Goal: Task Accomplishment & Management: Use online tool/utility

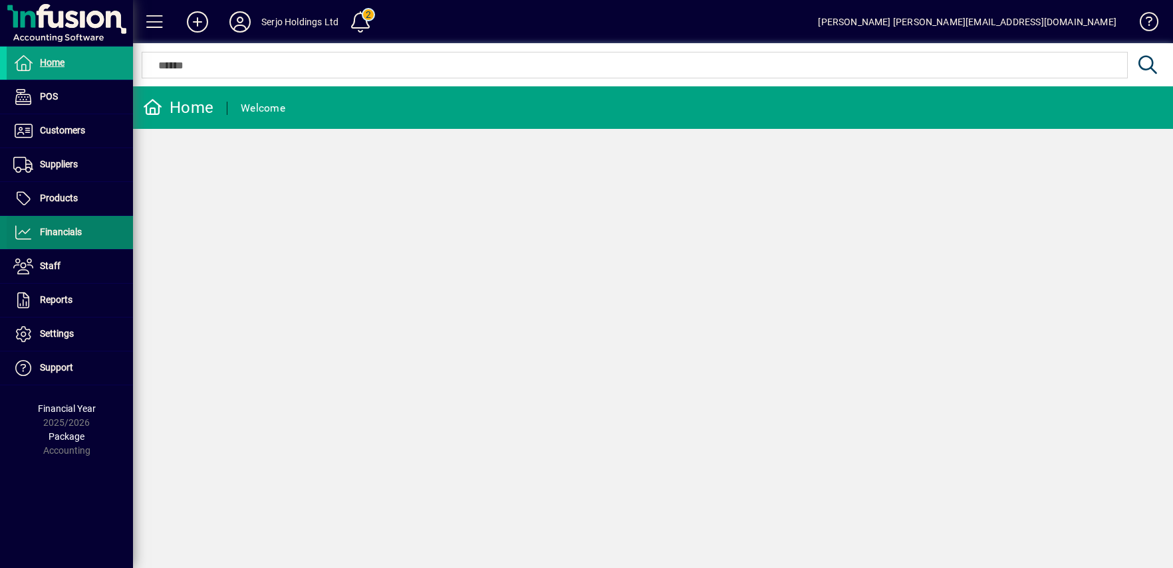
click at [61, 236] on span "Financials" at bounding box center [61, 232] width 42 height 11
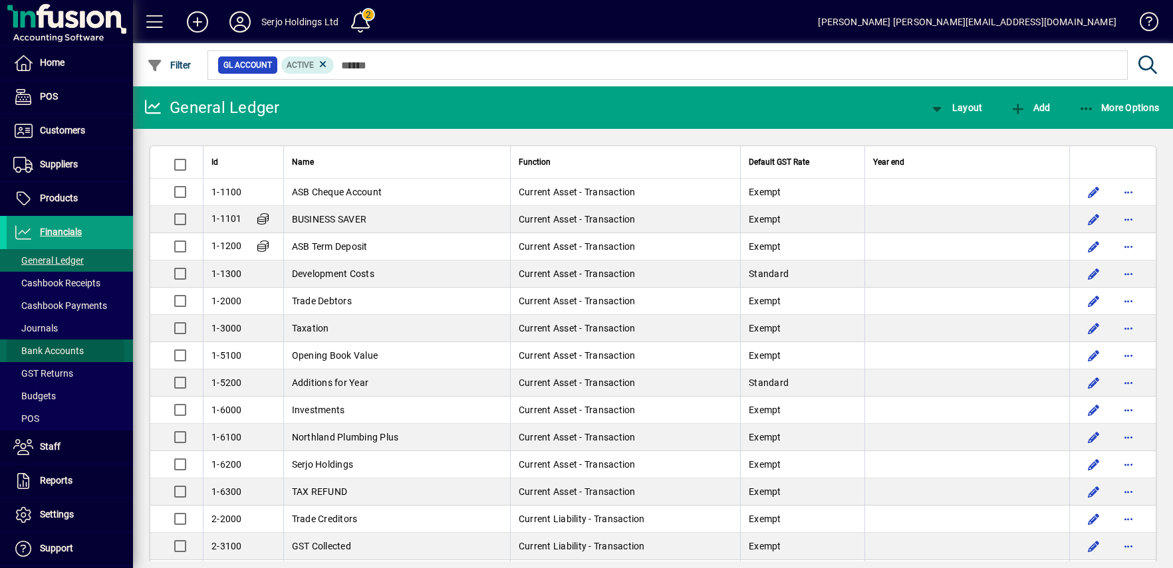
click at [47, 352] on span "Bank Accounts" at bounding box center [48, 351] width 70 height 11
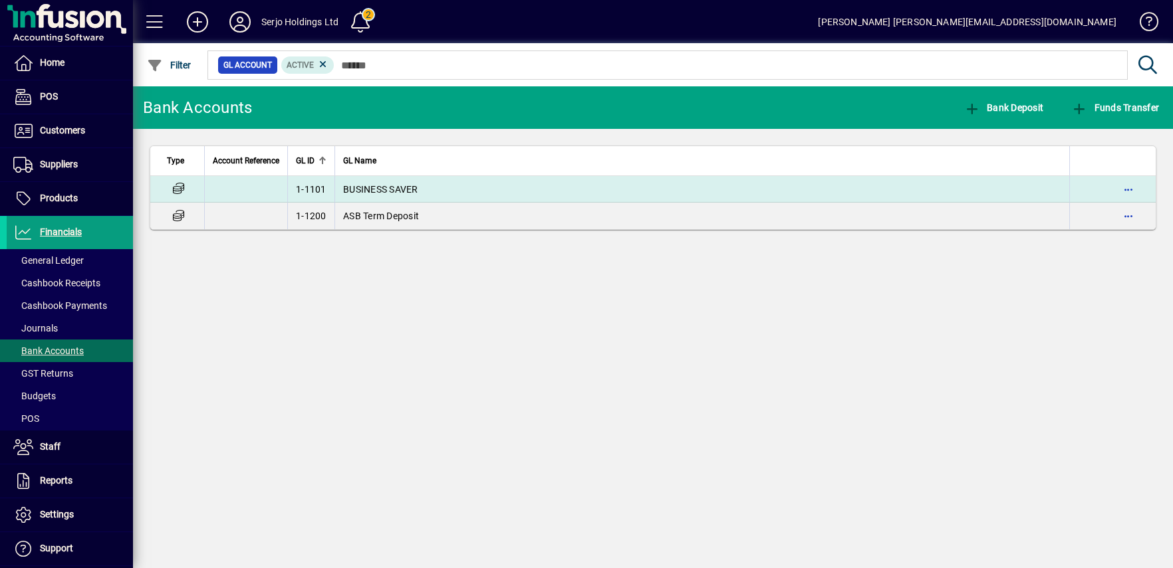
click at [386, 182] on td "BUSINESS SAVER" at bounding box center [701, 189] width 735 height 27
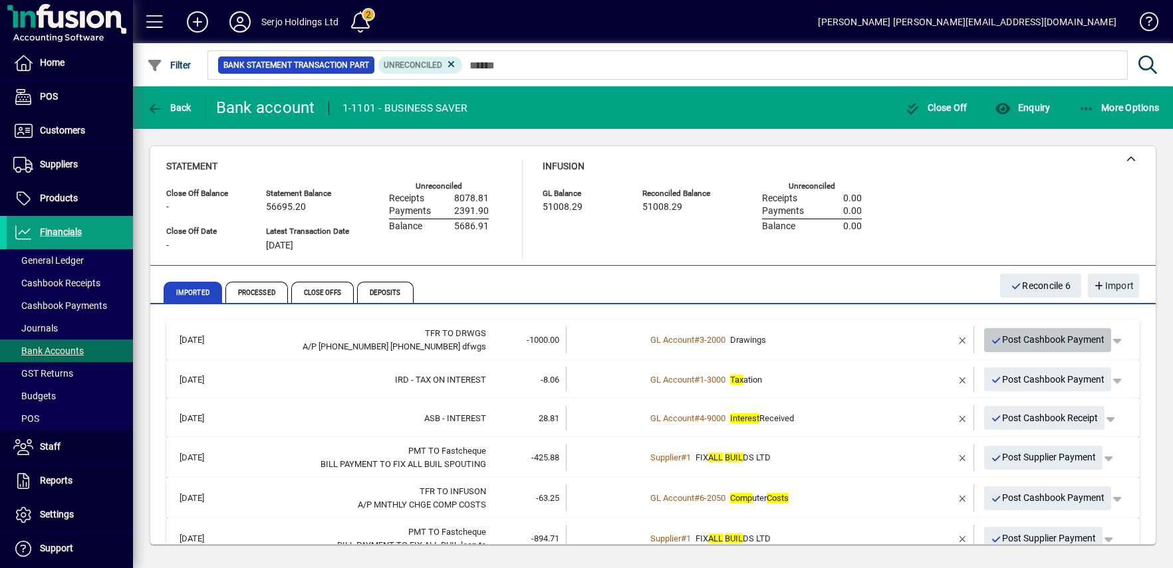
click at [1057, 342] on span "Post Cashbook Payment" at bounding box center [1048, 340] width 114 height 22
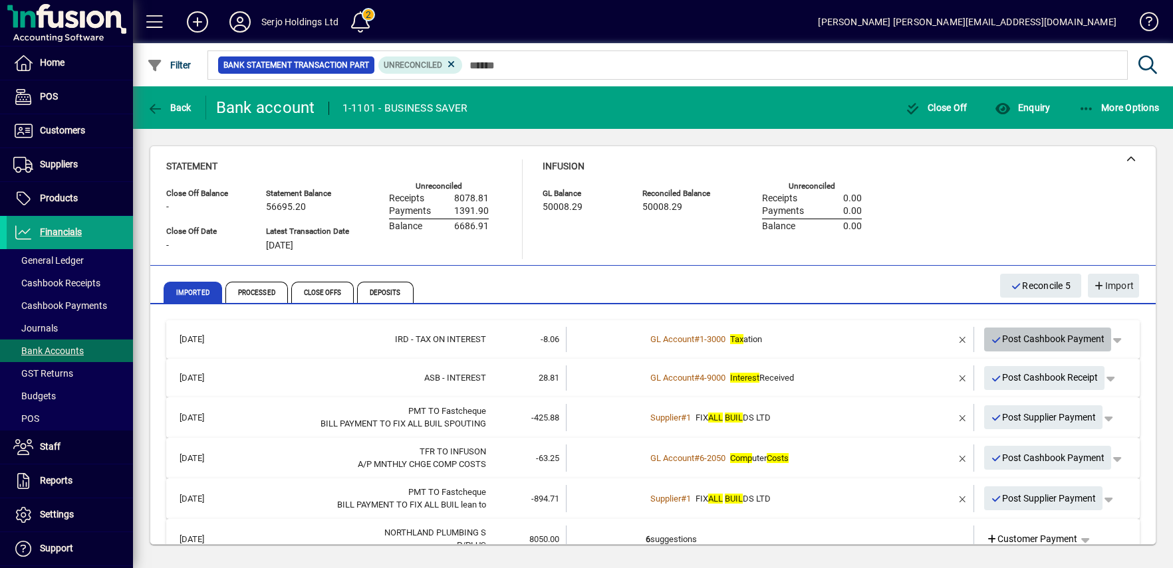
click at [1057, 342] on span "Post Cashbook Payment" at bounding box center [1048, 339] width 114 height 22
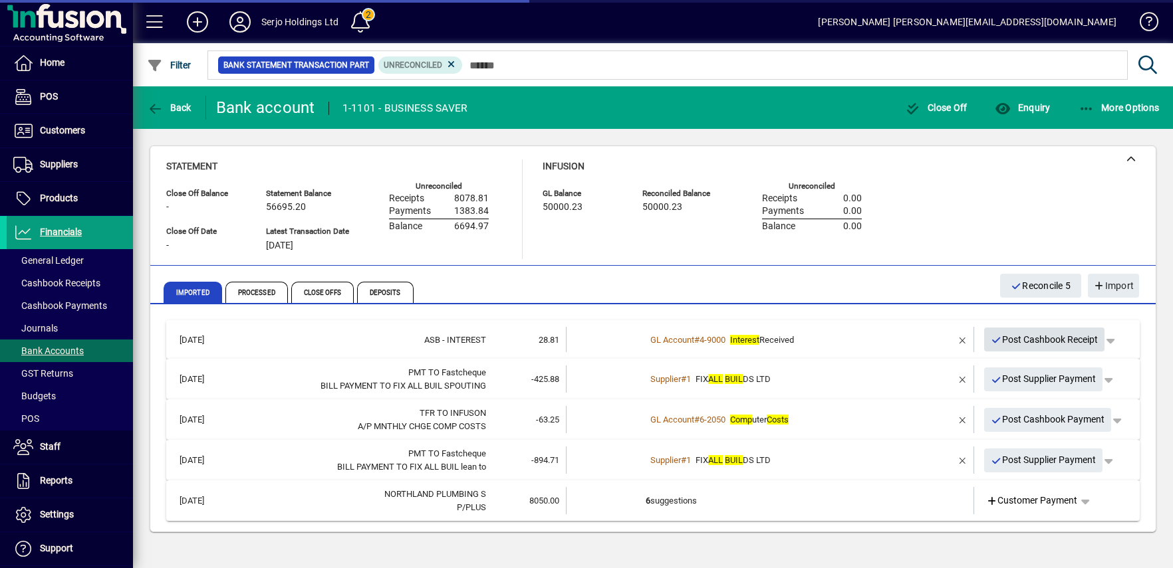
click at [1057, 342] on span "Post Cashbook Receipt" at bounding box center [1045, 340] width 108 height 22
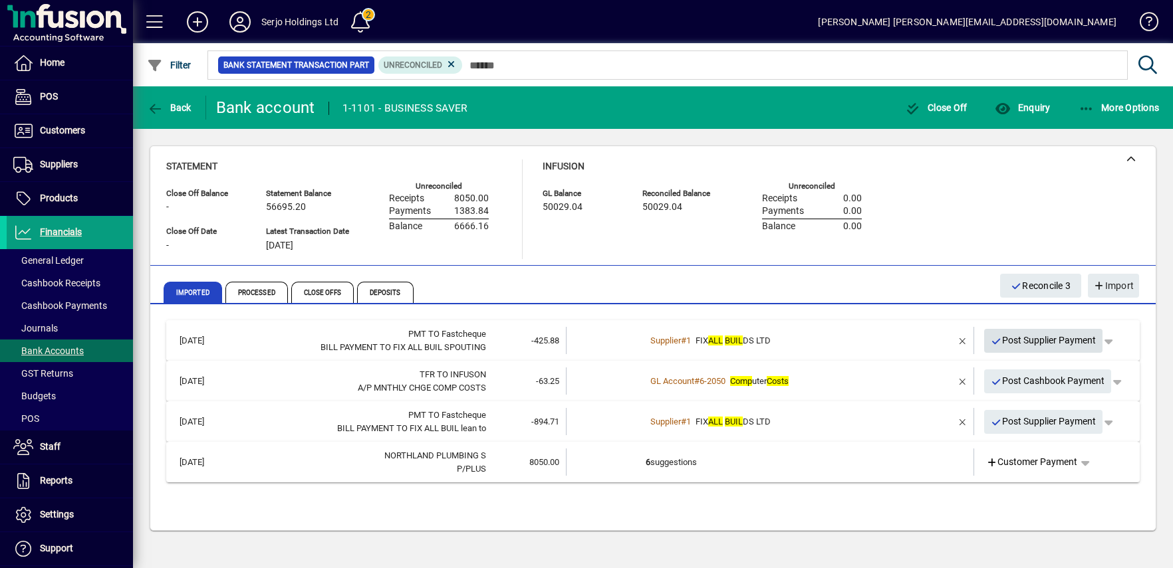
click at [1057, 342] on span "Post Supplier Payment" at bounding box center [1044, 341] width 106 height 22
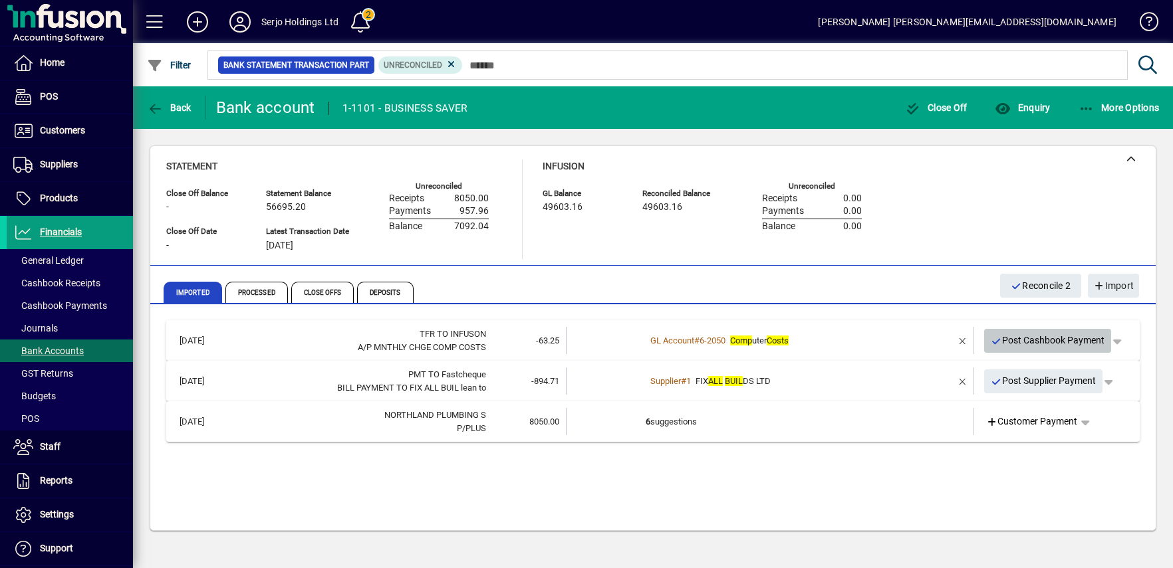
click at [1057, 342] on span "Post Cashbook Payment" at bounding box center [1048, 341] width 114 height 22
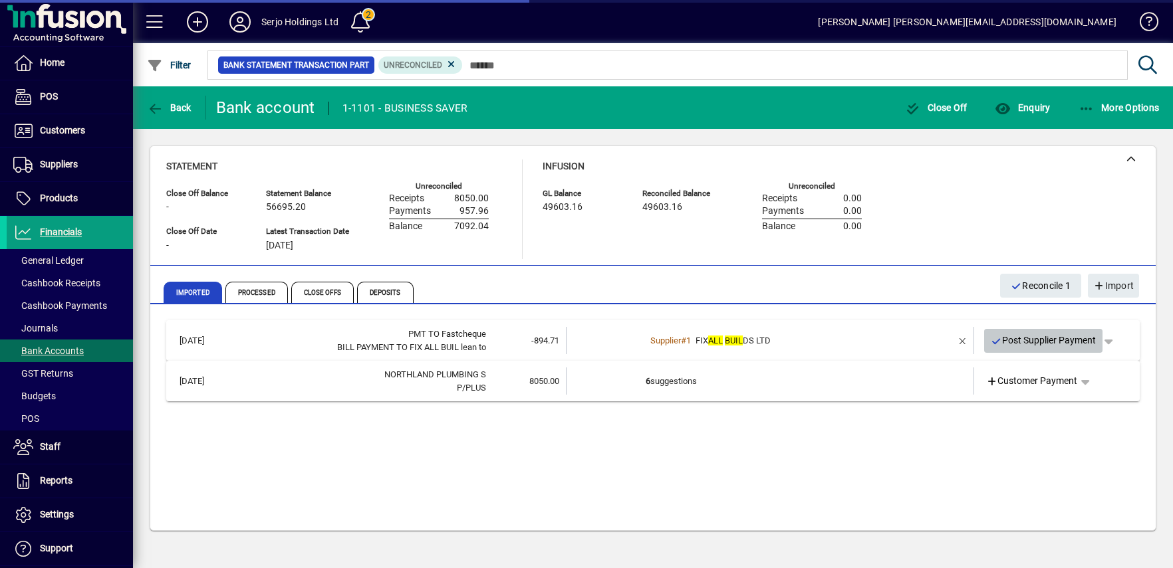
click at [1057, 342] on span "Post Supplier Payment" at bounding box center [1044, 341] width 106 height 22
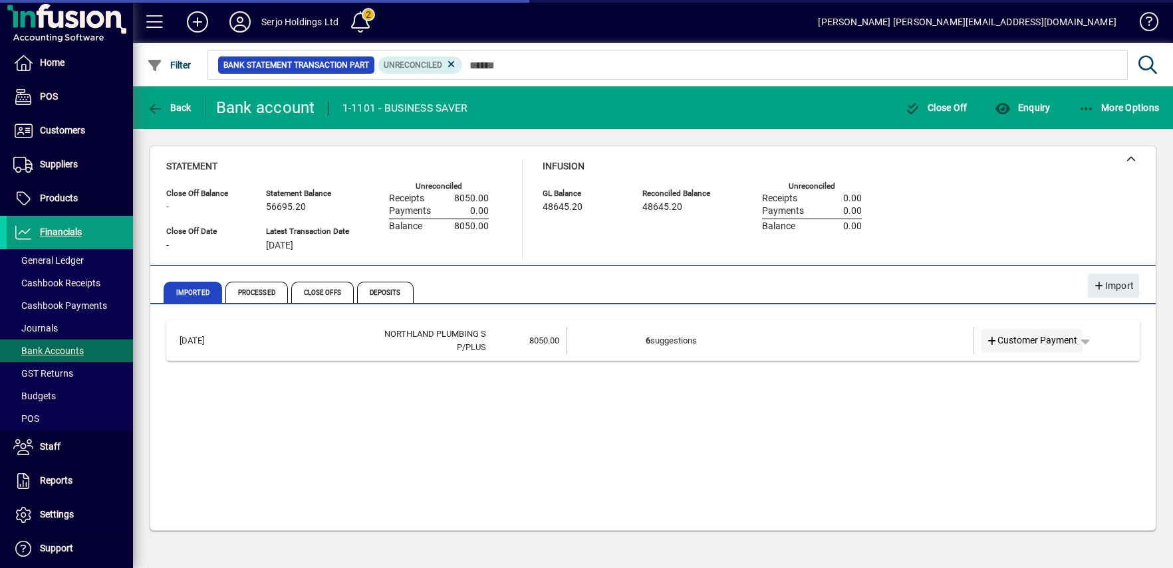
click at [1057, 342] on span "Customer Payment" at bounding box center [1032, 341] width 92 height 14
click at [668, 339] on td "6 suggestions" at bounding box center [771, 340] width 251 height 27
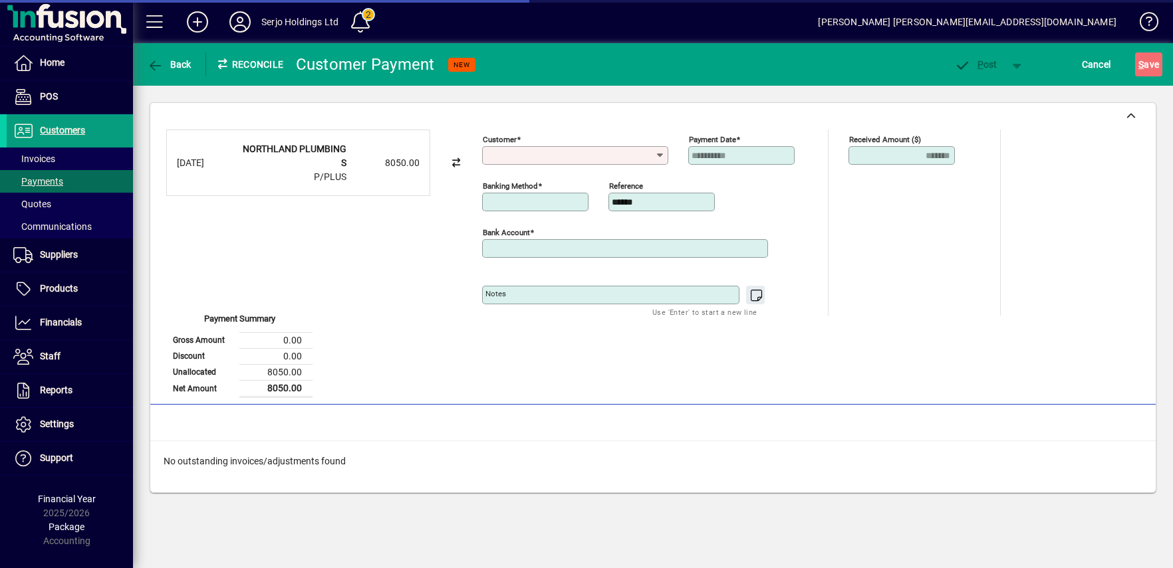
type input "**********"
click at [659, 151] on icon at bounding box center [659, 155] width 11 height 11
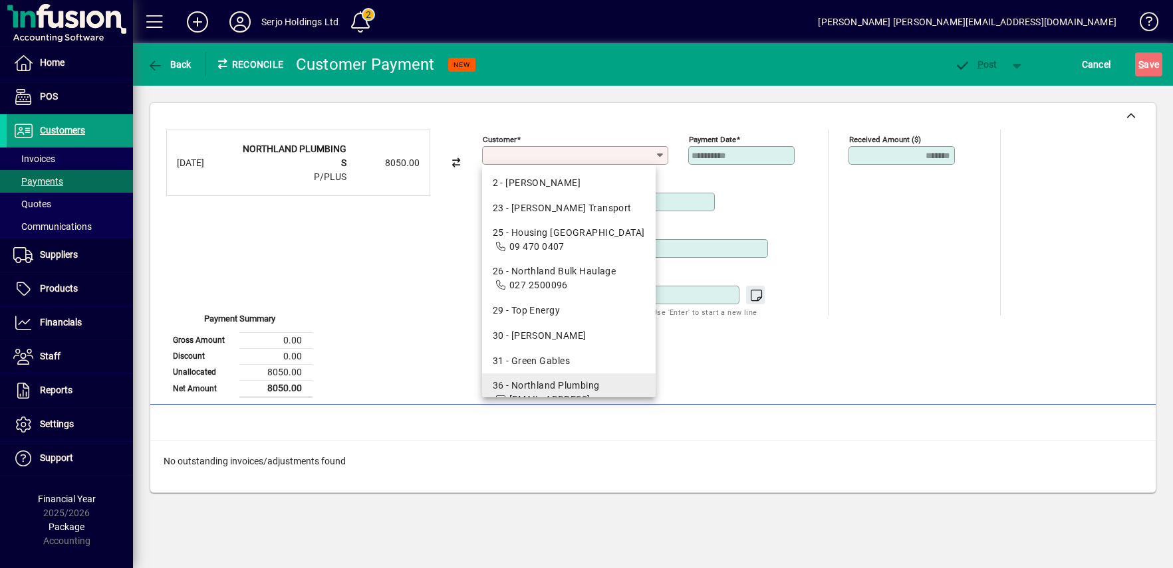
click at [544, 386] on div "36 - Northland Plumbing" at bounding box center [569, 386] width 152 height 14
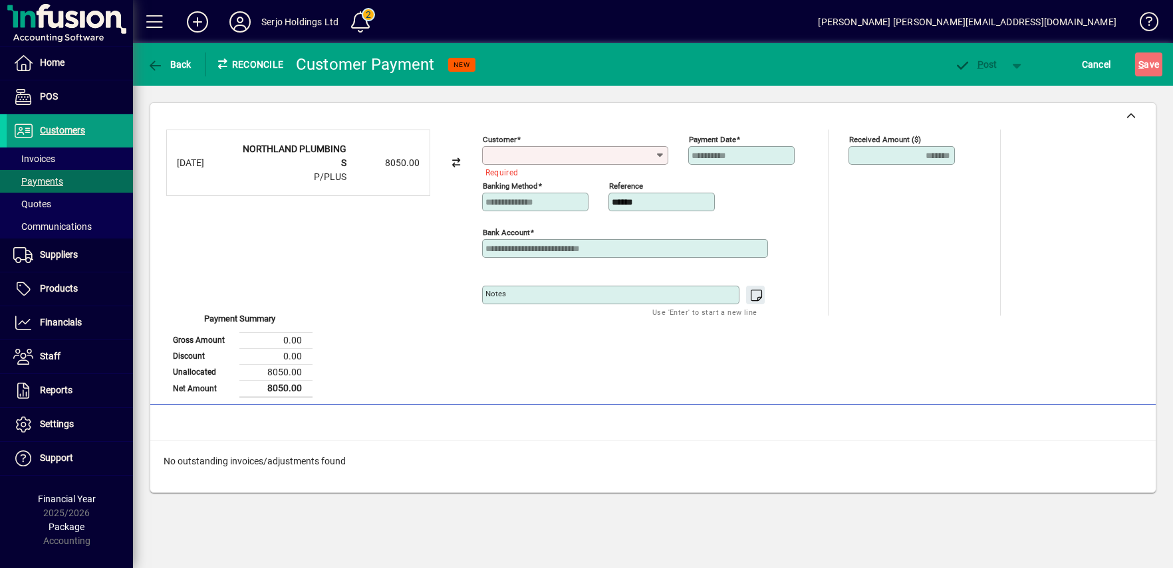
type input "**********"
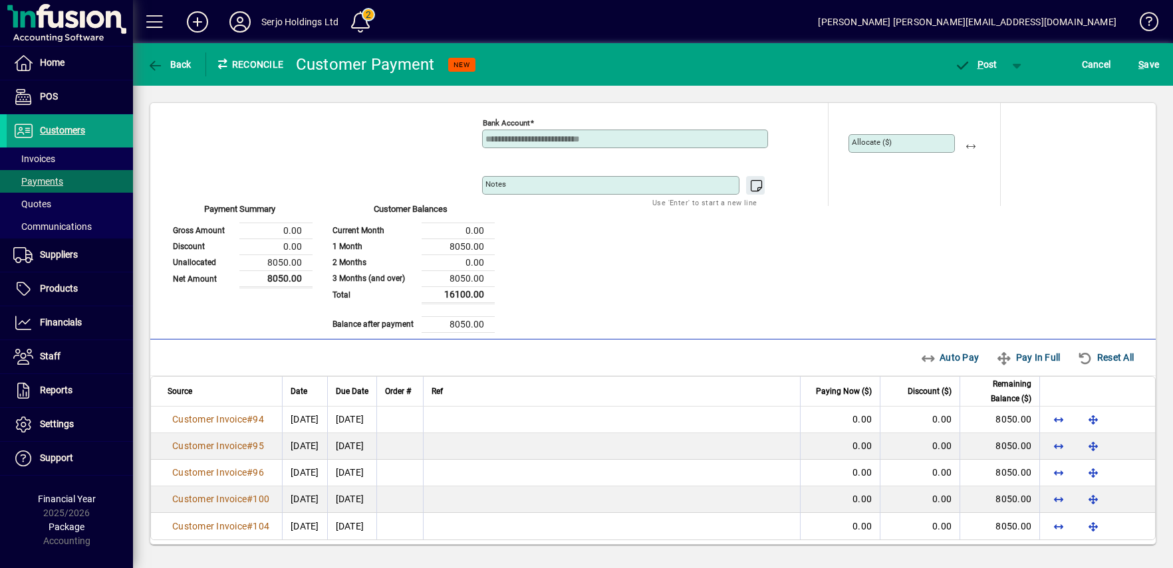
scroll to position [116, 0]
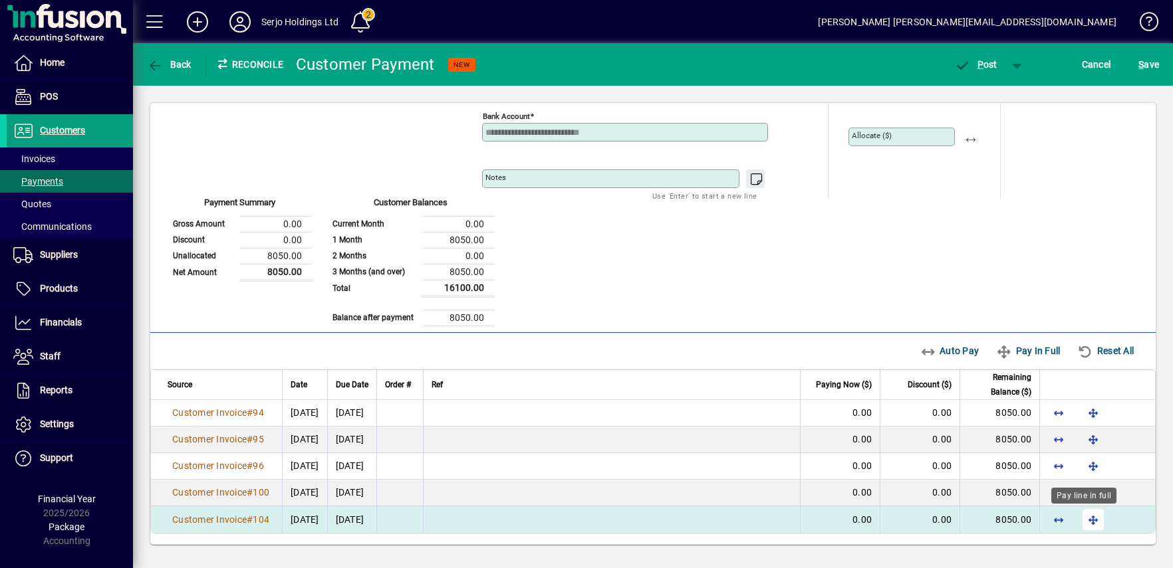
click at [1080, 521] on span "button" at bounding box center [1093, 520] width 32 height 32
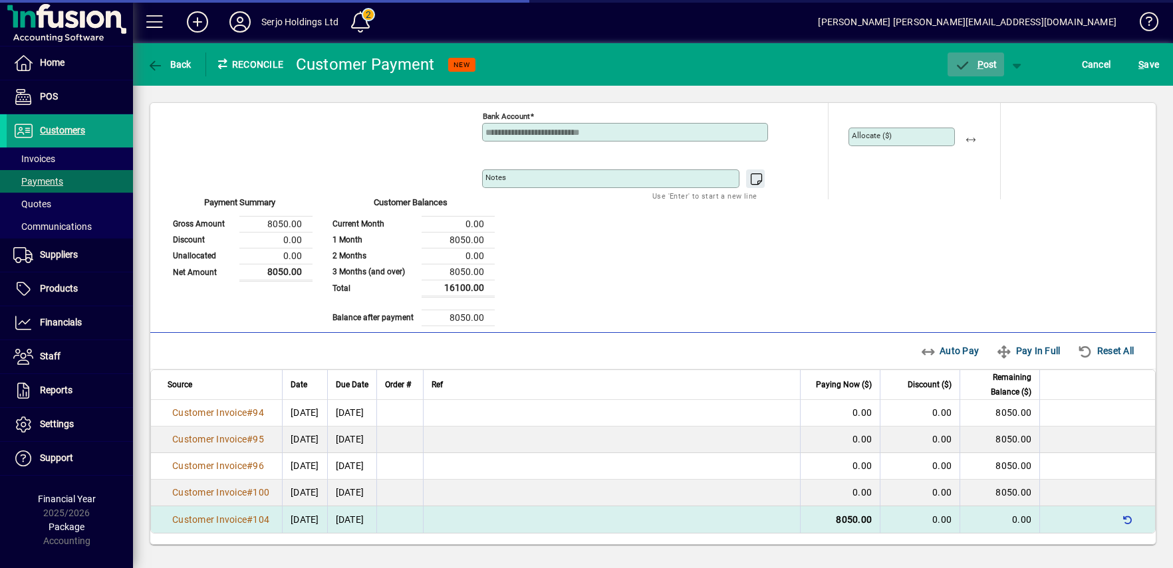
click at [973, 64] on span "P ost" at bounding box center [975, 64] width 43 height 11
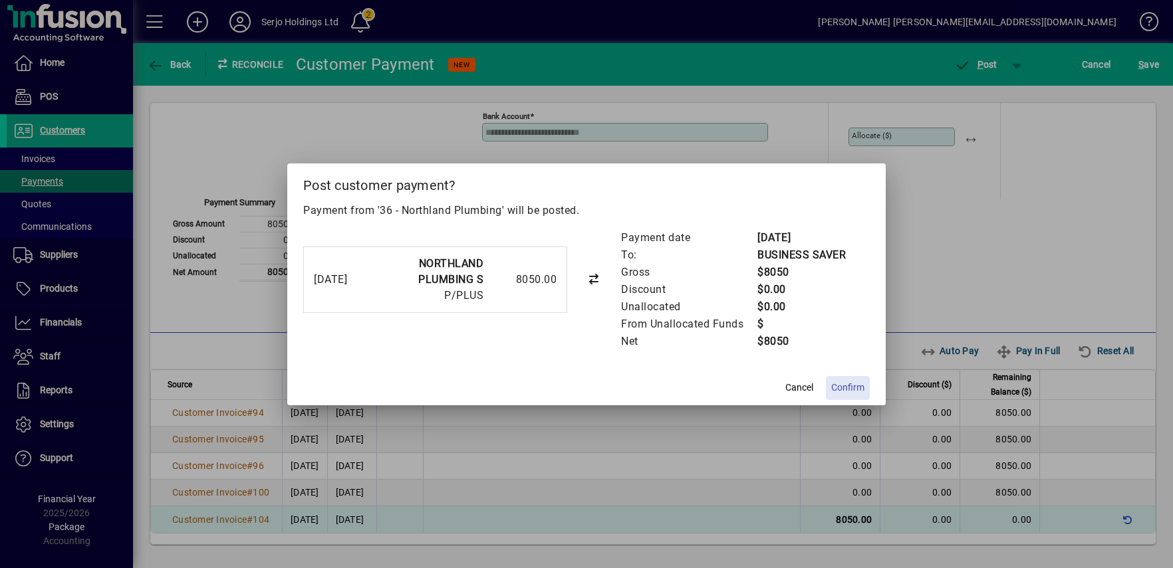
click at [844, 386] on span "Confirm" at bounding box center [847, 388] width 33 height 14
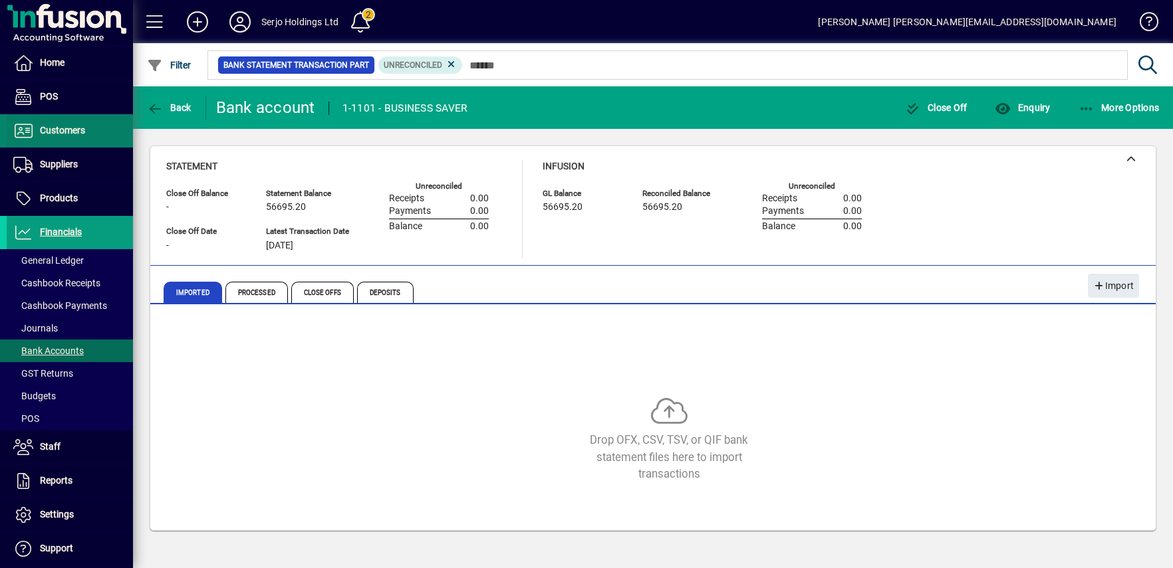
click at [73, 127] on span "Customers" at bounding box center [62, 130] width 45 height 11
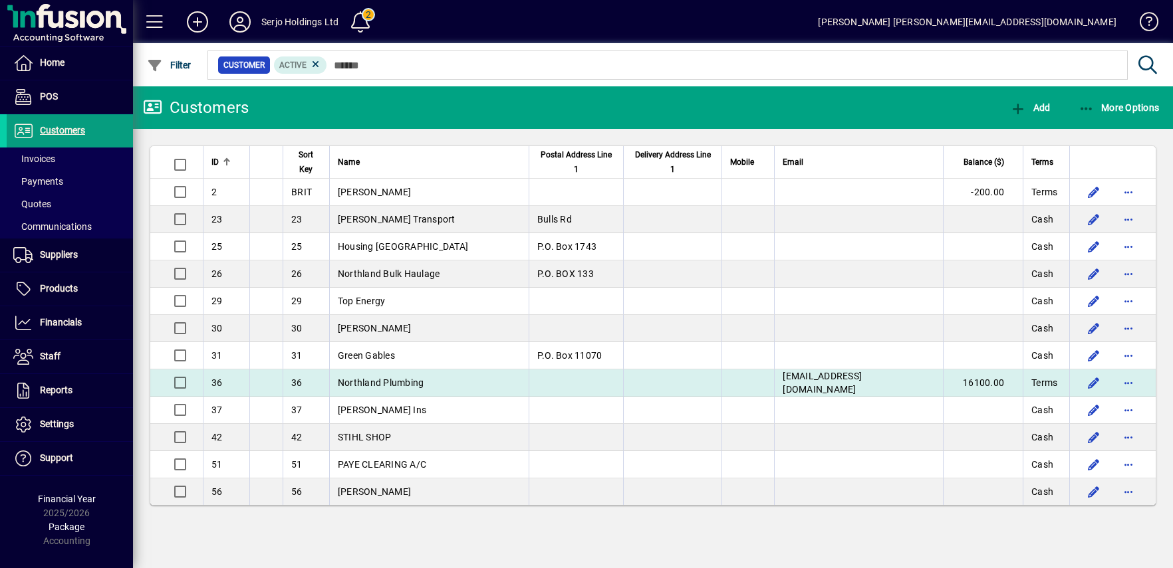
click at [406, 380] on span "Northland Plumbing" at bounding box center [381, 383] width 86 height 11
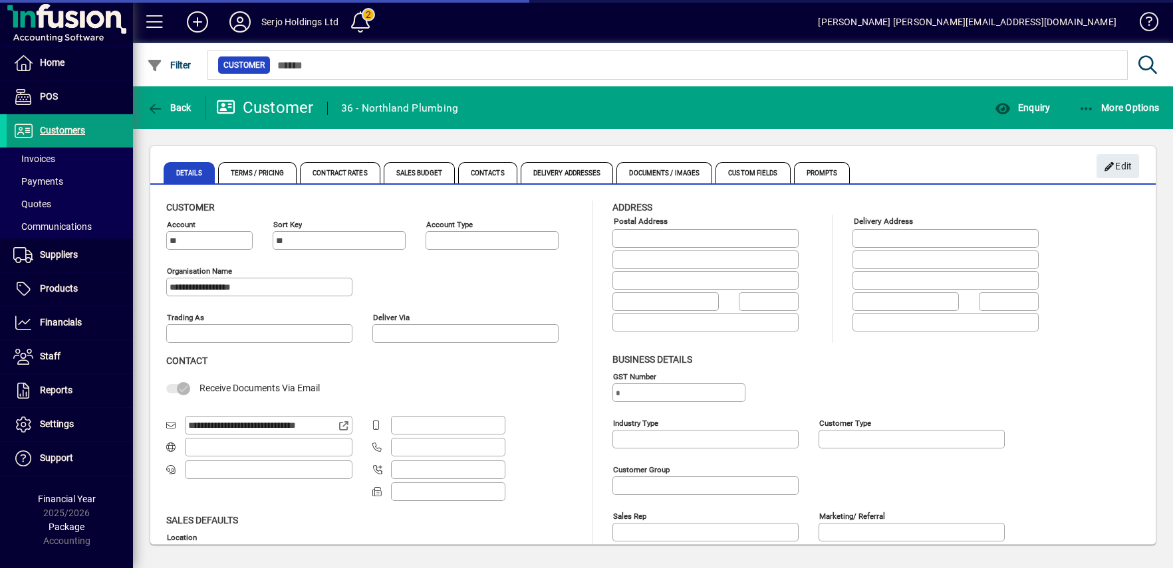
type input "**********"
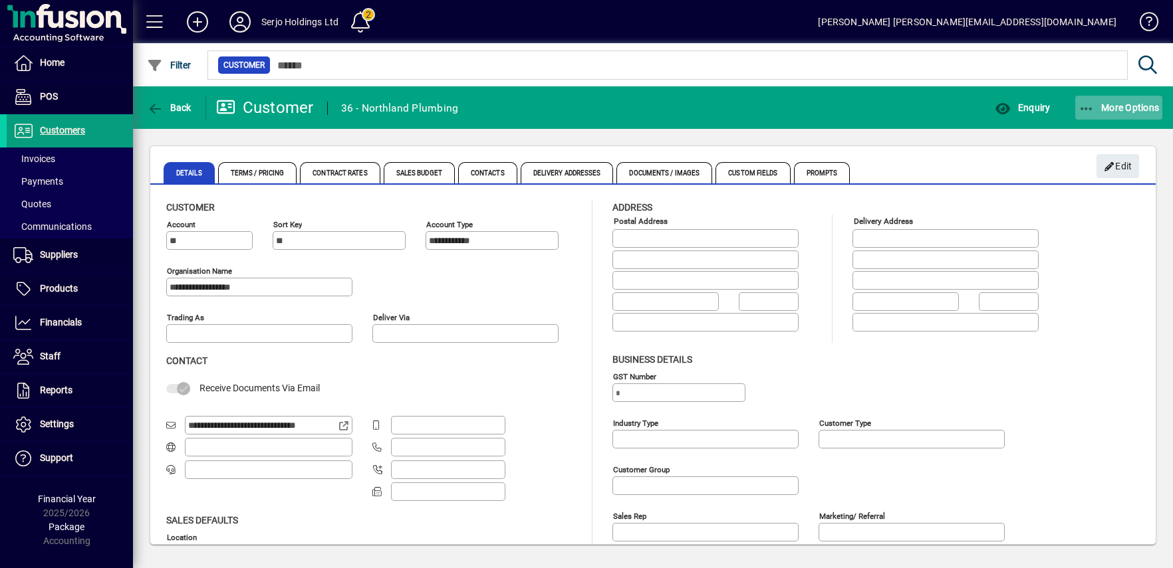
click at [1109, 106] on span "More Options" at bounding box center [1118, 107] width 81 height 11
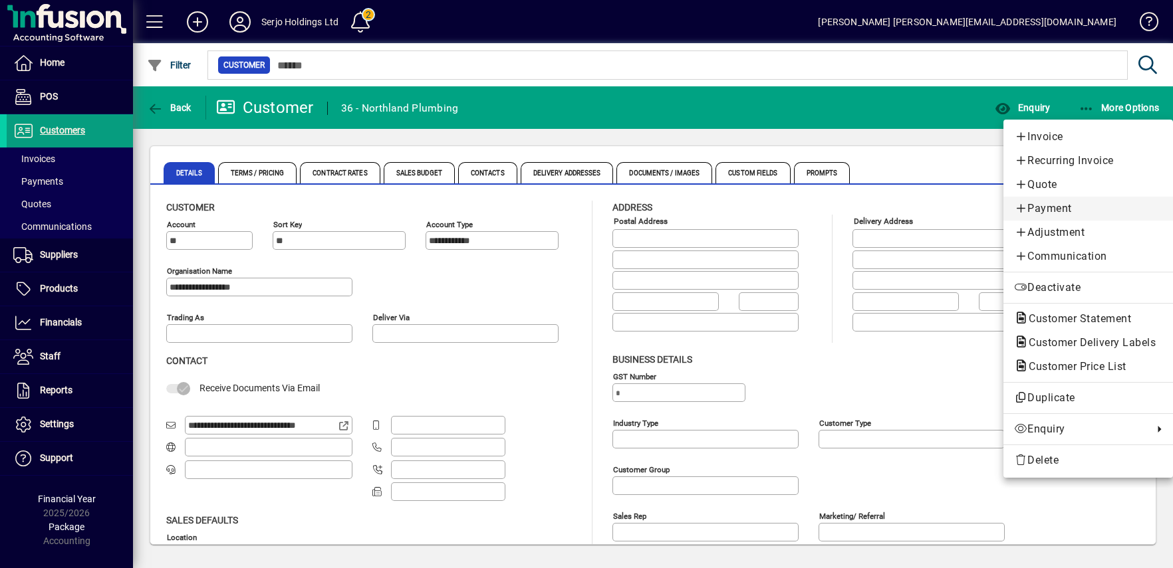
click at [1056, 210] on span "Payment" at bounding box center [1088, 209] width 148 height 16
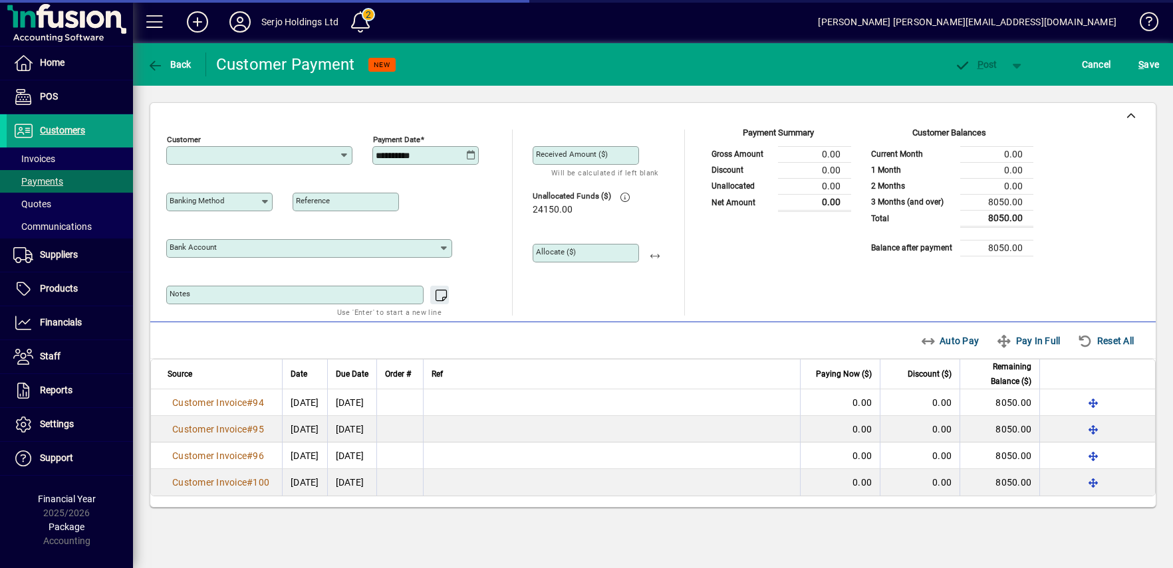
type input "**********"
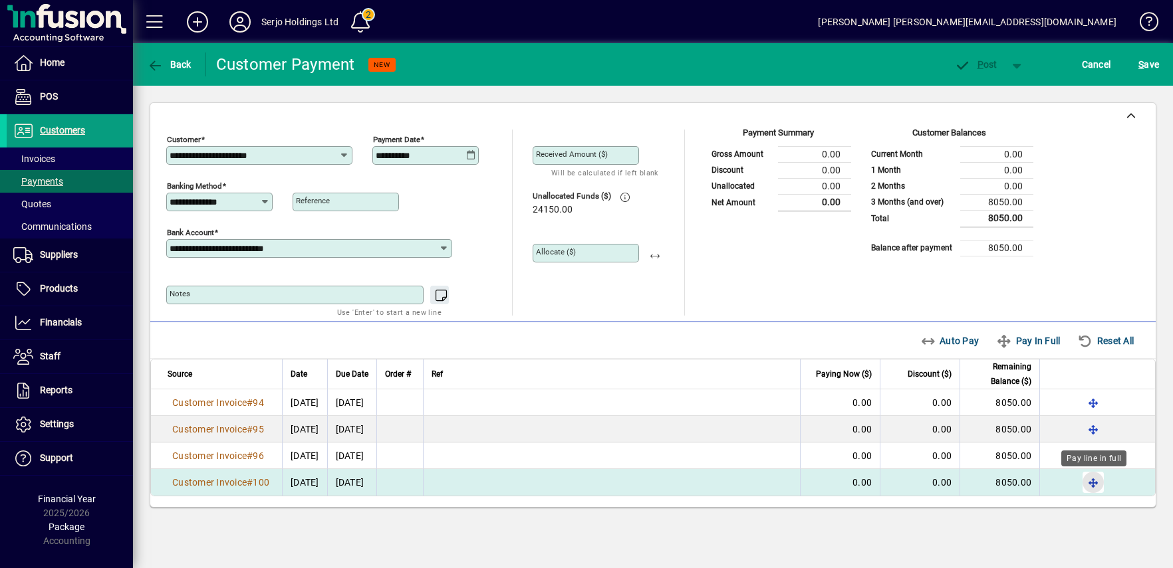
click at [1090, 484] on span "button" at bounding box center [1093, 483] width 32 height 32
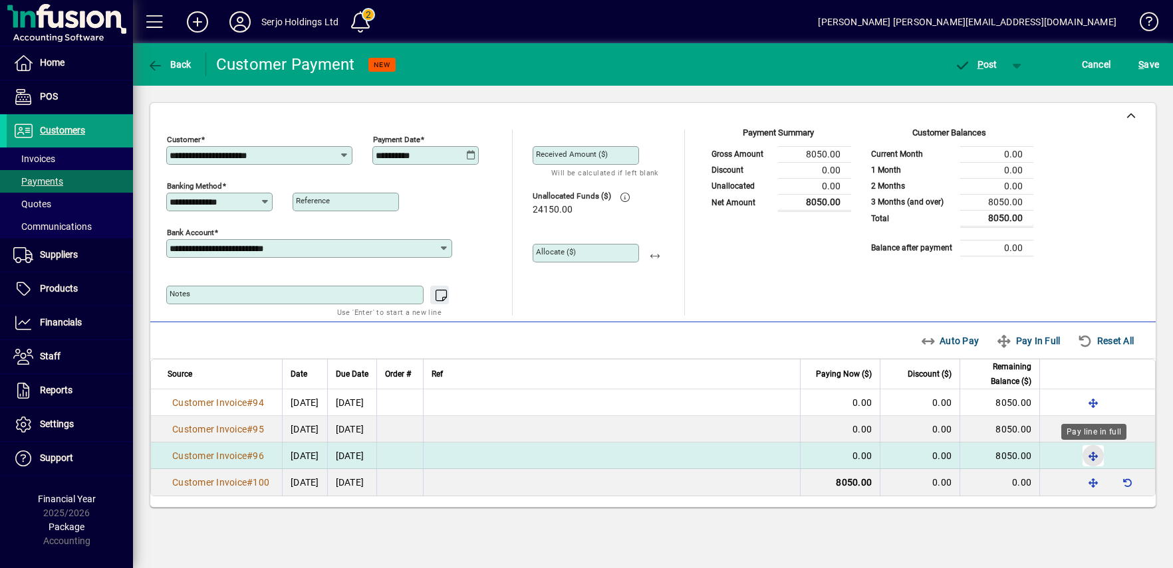
click at [1093, 456] on span "button" at bounding box center [1093, 456] width 32 height 32
click at [1132, 451] on span "button" at bounding box center [1128, 456] width 32 height 32
click at [264, 197] on icon at bounding box center [265, 202] width 10 height 11
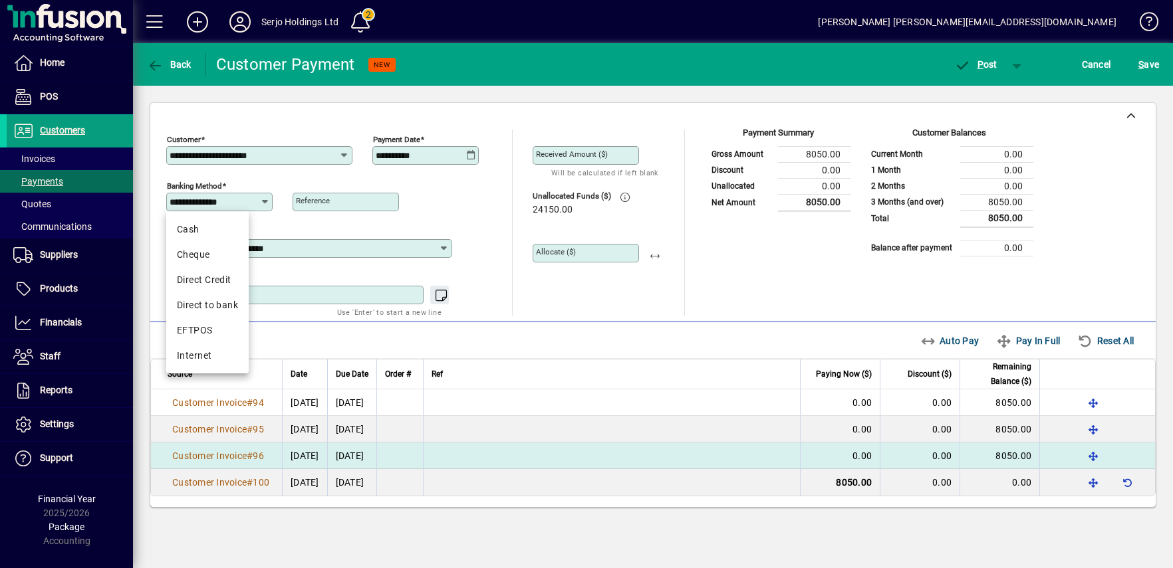
click at [264, 197] on icon at bounding box center [265, 202] width 10 height 11
click at [207, 304] on div "Direct to bank" at bounding box center [207, 306] width 61 height 14
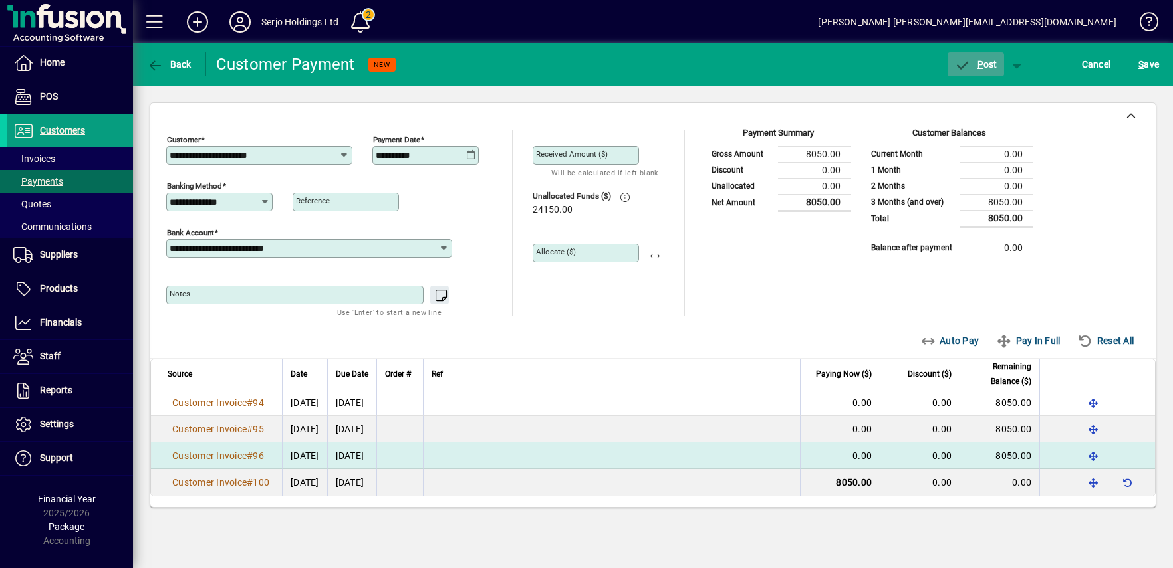
click at [995, 61] on span "P ost" at bounding box center [975, 64] width 43 height 11
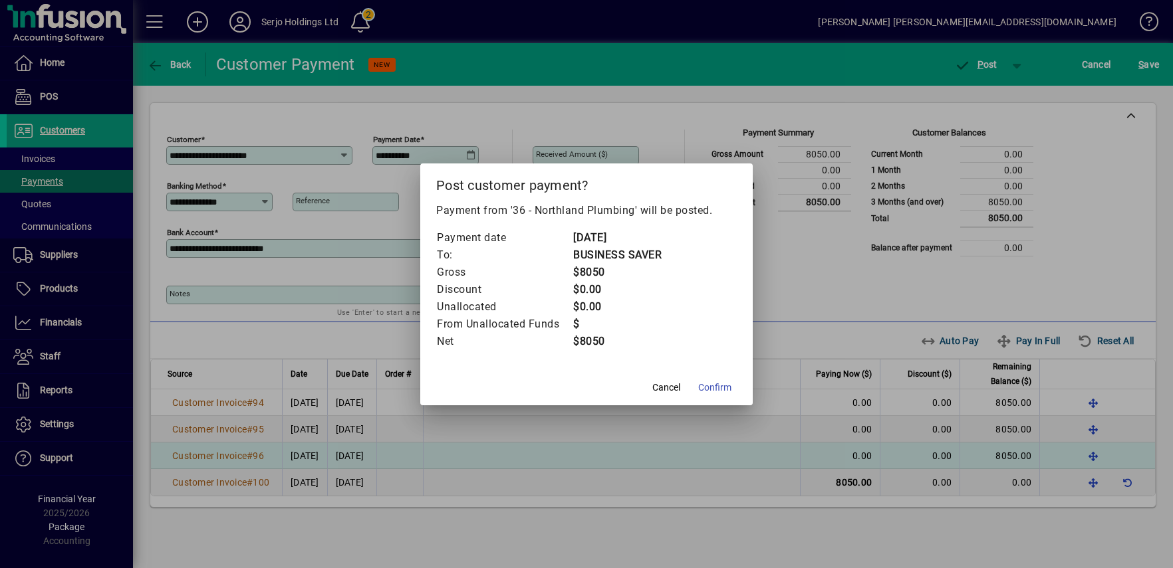
click at [727, 384] on span "Confirm" at bounding box center [714, 388] width 33 height 14
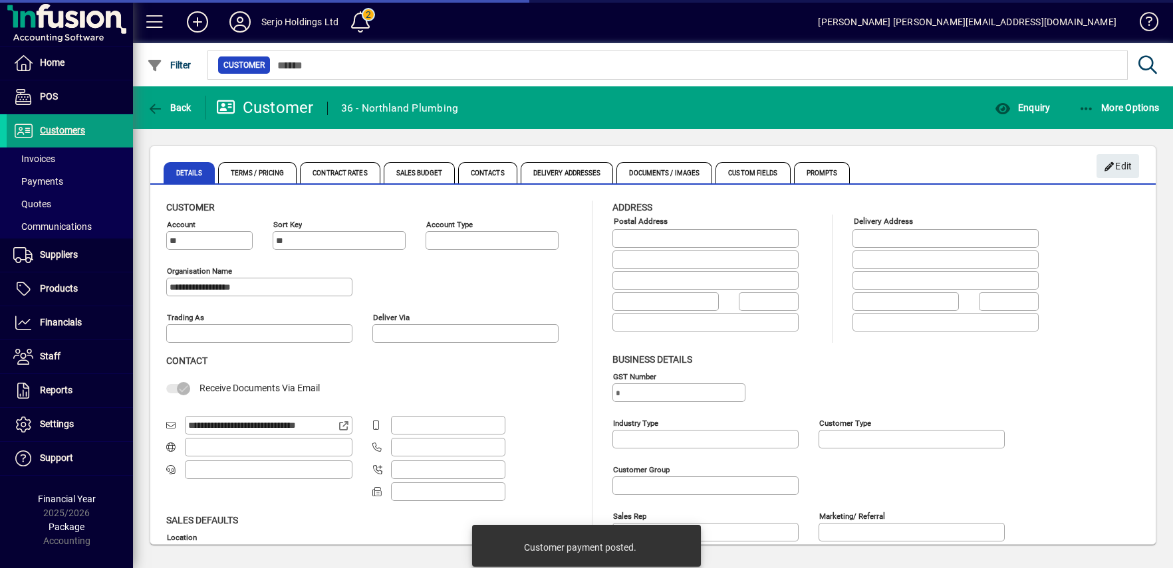
type input "**********"
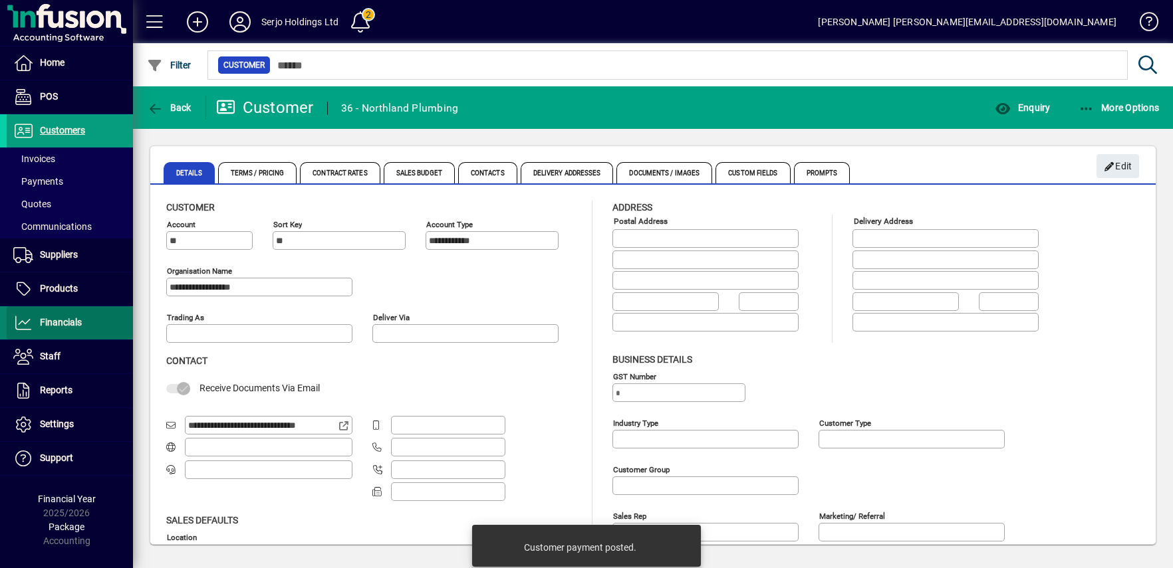
click at [49, 314] on span at bounding box center [70, 323] width 126 height 32
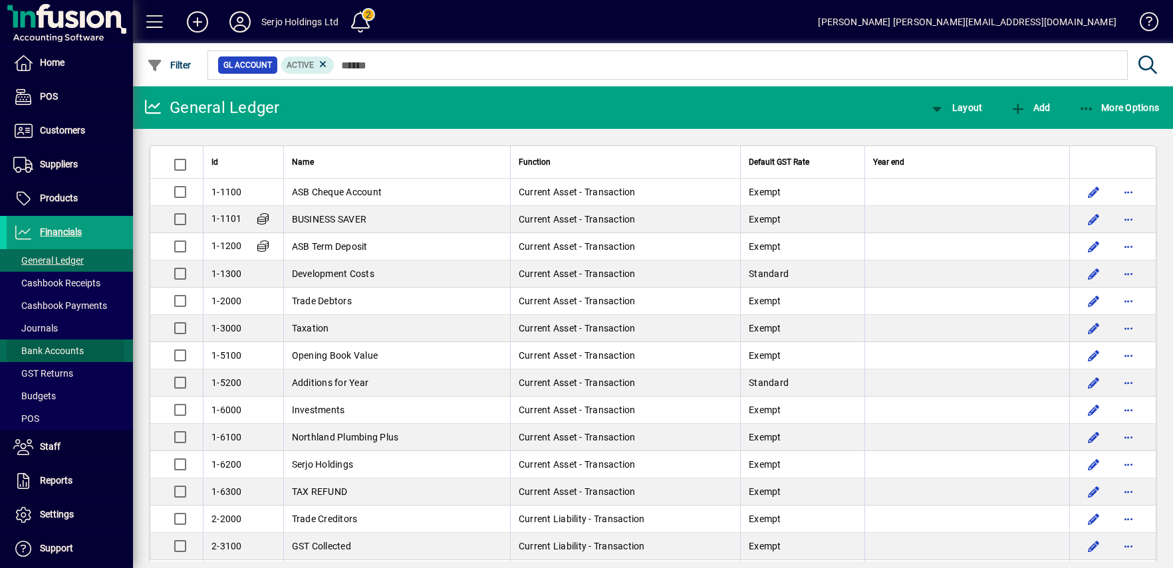
click at [56, 349] on span "Bank Accounts" at bounding box center [48, 351] width 70 height 11
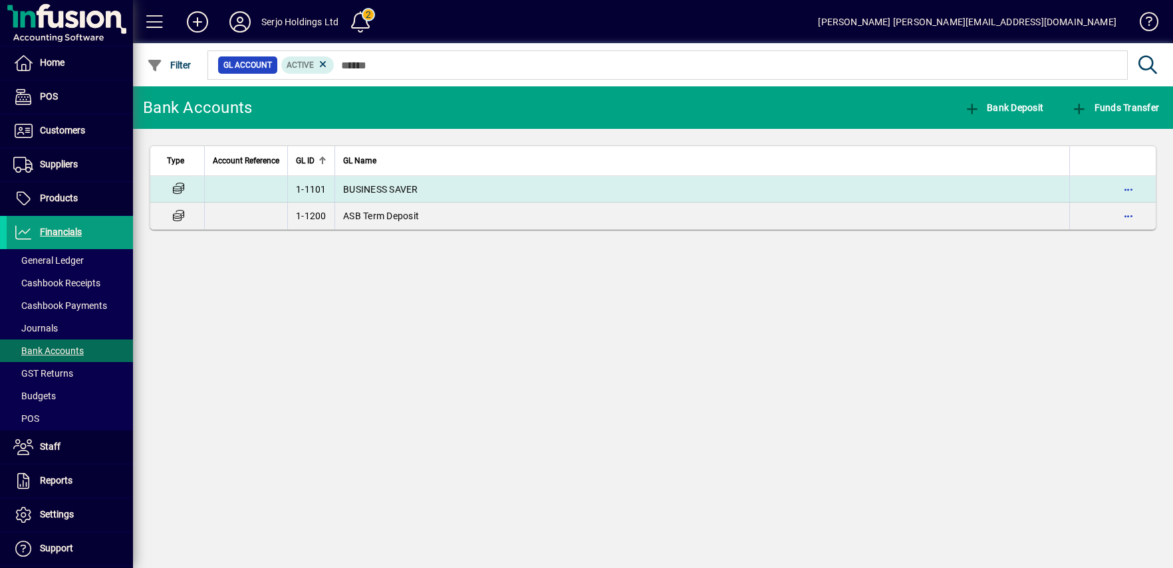
click at [386, 187] on span "BUSINESS SAVER" at bounding box center [380, 189] width 75 height 11
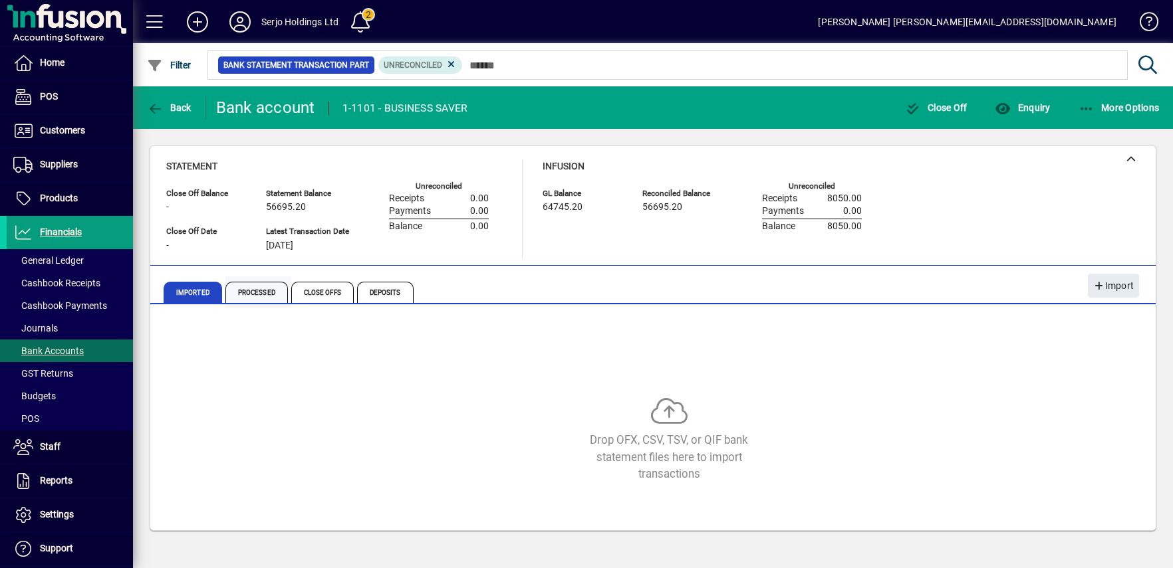
click at [254, 291] on span "Processed" at bounding box center [256, 292] width 62 height 21
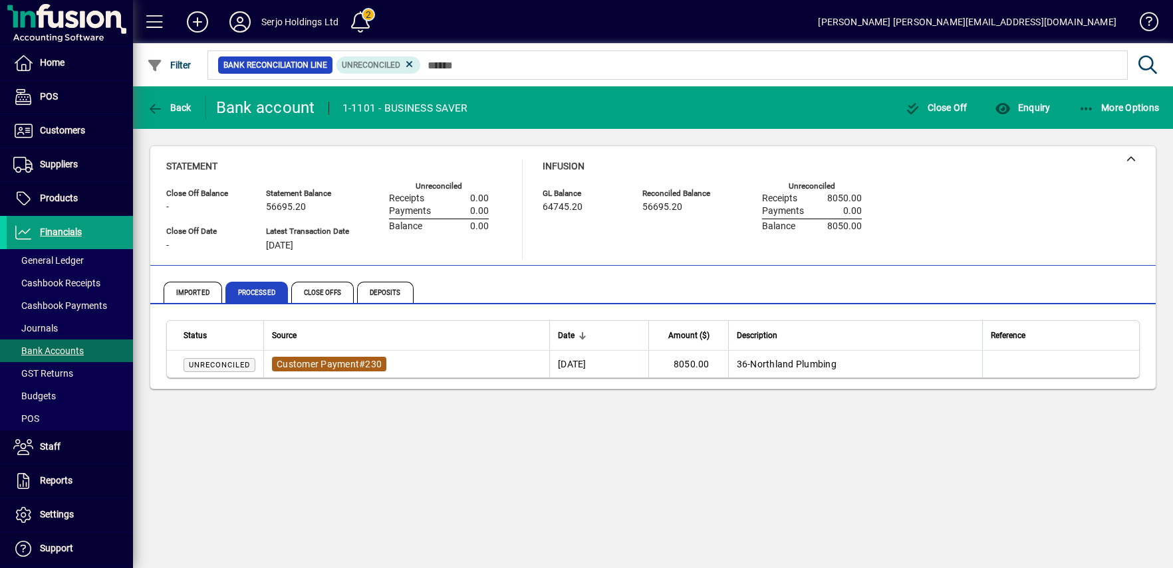
click at [280, 367] on span "Customer Payment" at bounding box center [318, 364] width 82 height 11
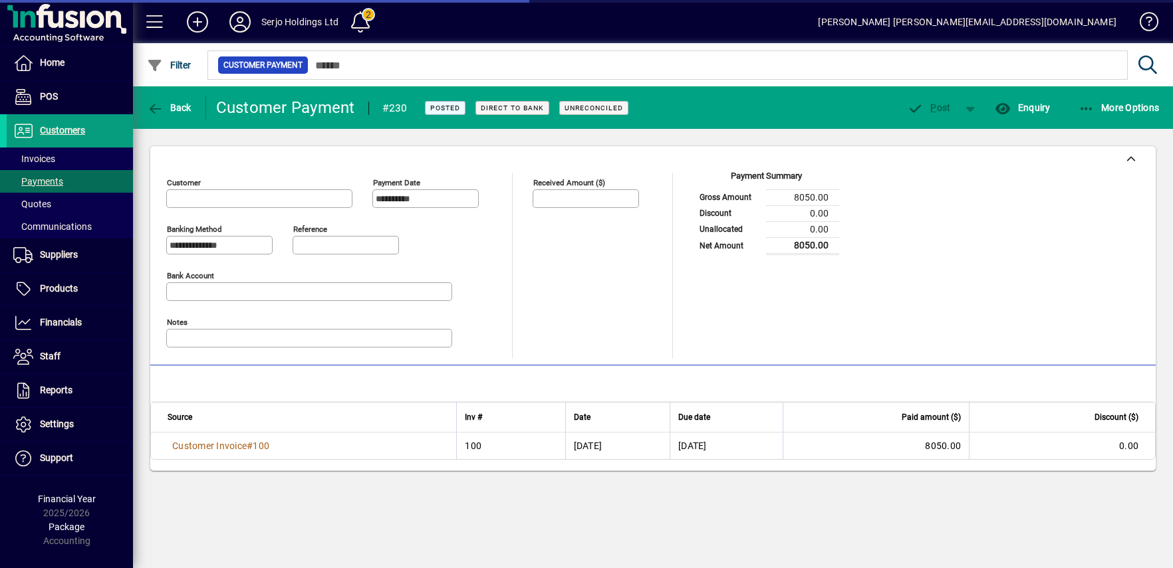
type input "**********"
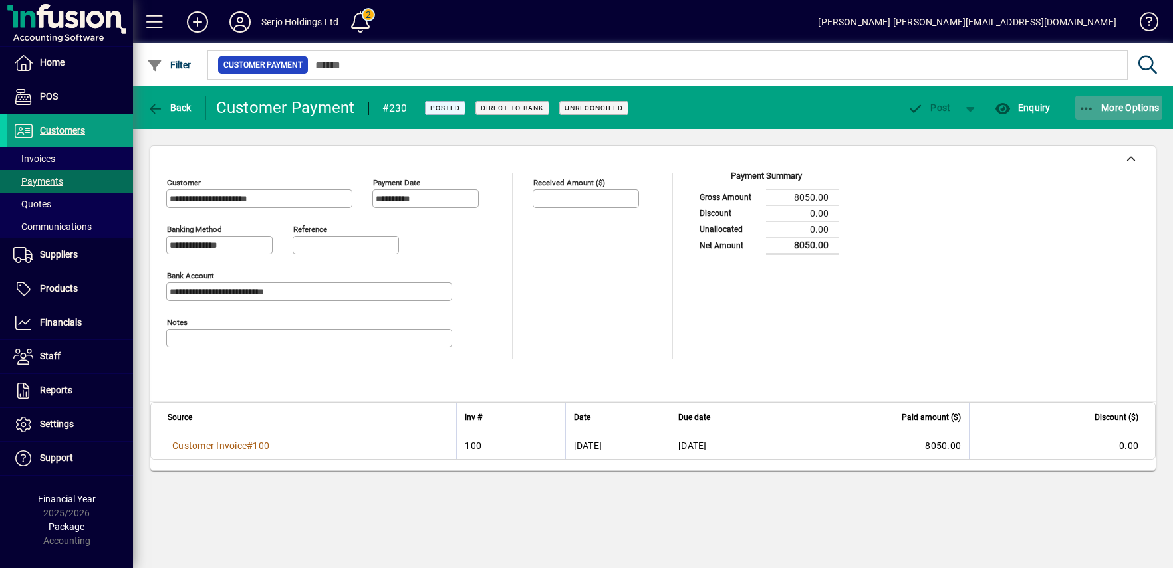
click at [1078, 110] on icon "button" at bounding box center [1086, 108] width 17 height 13
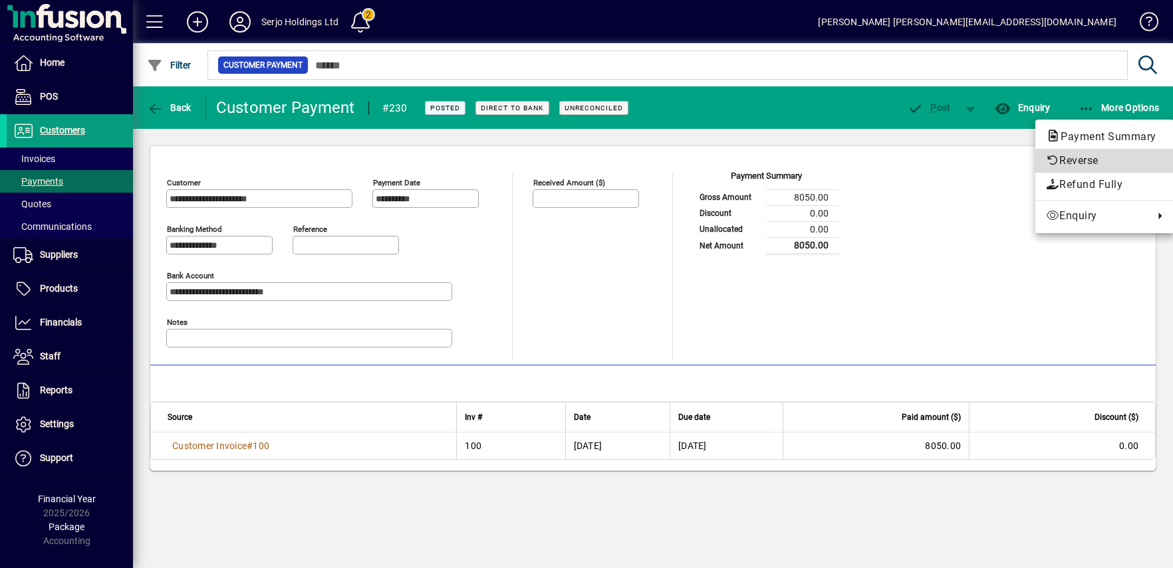
click at [1070, 162] on span "Reverse" at bounding box center [1104, 161] width 117 height 16
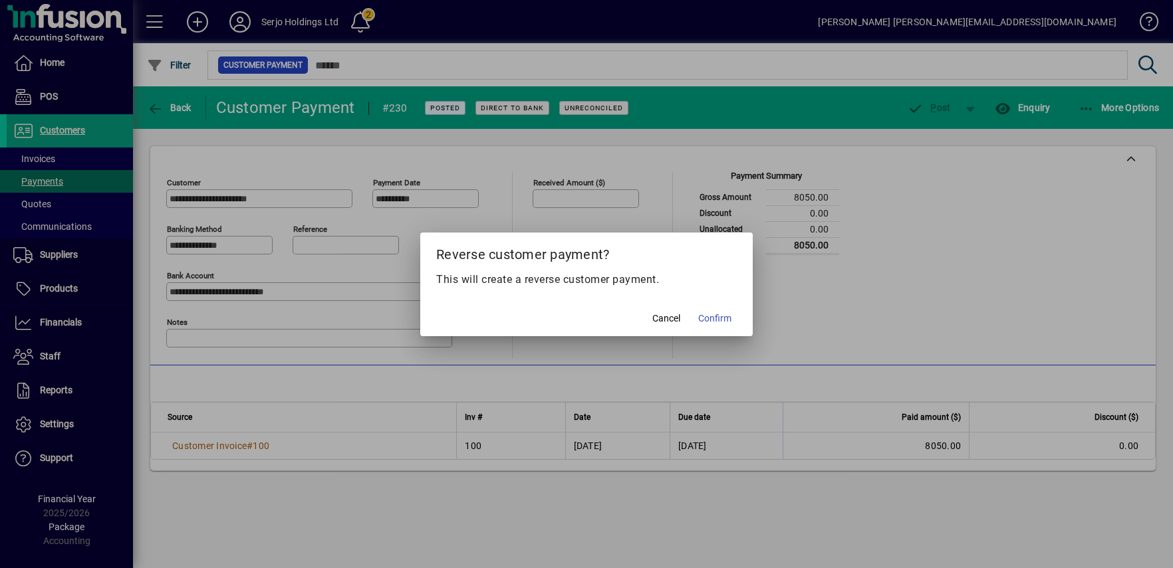
click at [707, 318] on span "Confirm" at bounding box center [714, 319] width 33 height 14
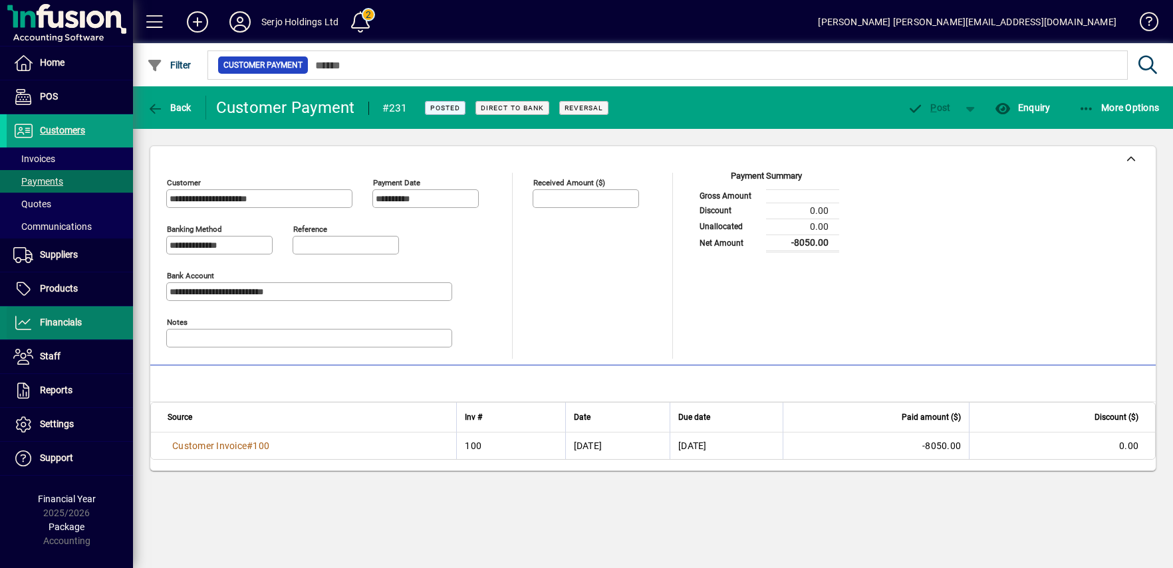
click at [51, 320] on span "Financials" at bounding box center [61, 322] width 42 height 11
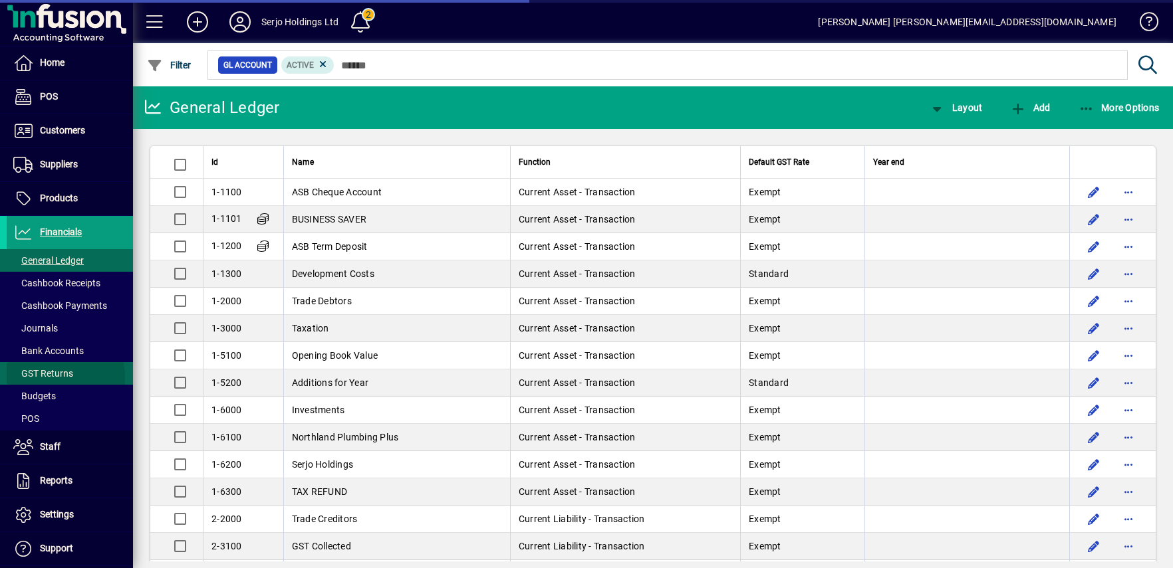
click at [56, 378] on span "GST Returns" at bounding box center [43, 373] width 60 height 11
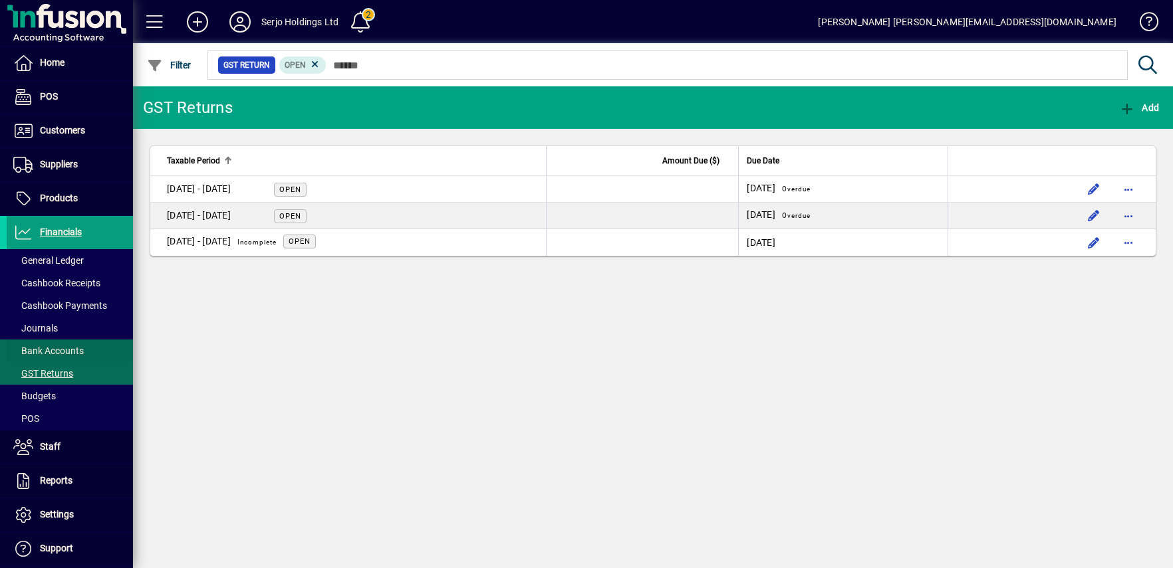
click at [55, 344] on span "Bank Accounts" at bounding box center [45, 351] width 77 height 14
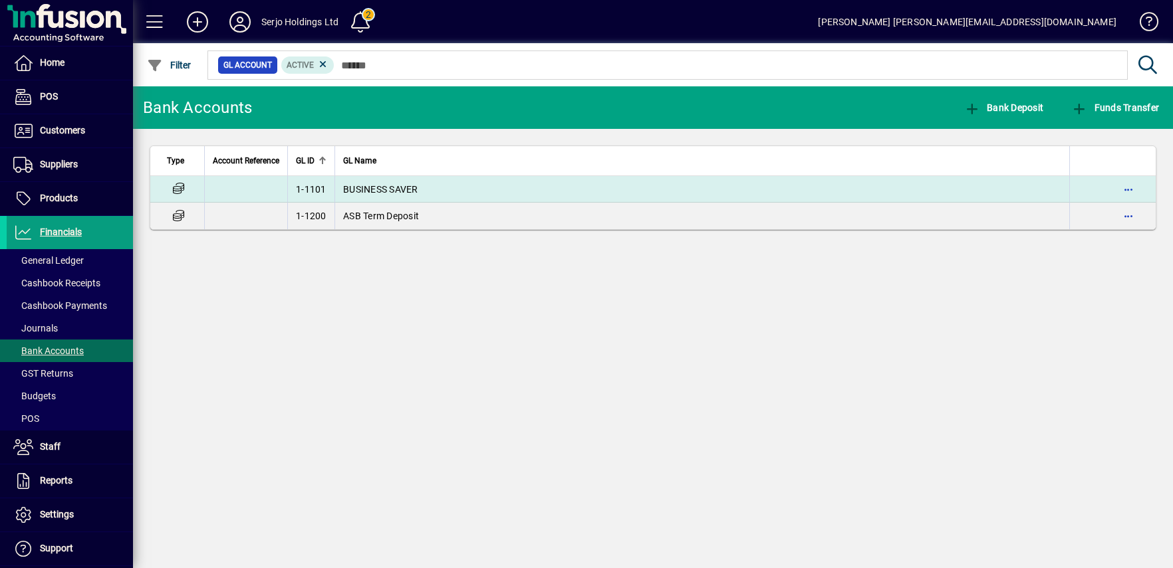
click at [408, 188] on span "BUSINESS SAVER" at bounding box center [380, 189] width 75 height 11
